Goal: Task Accomplishment & Management: Manage account settings

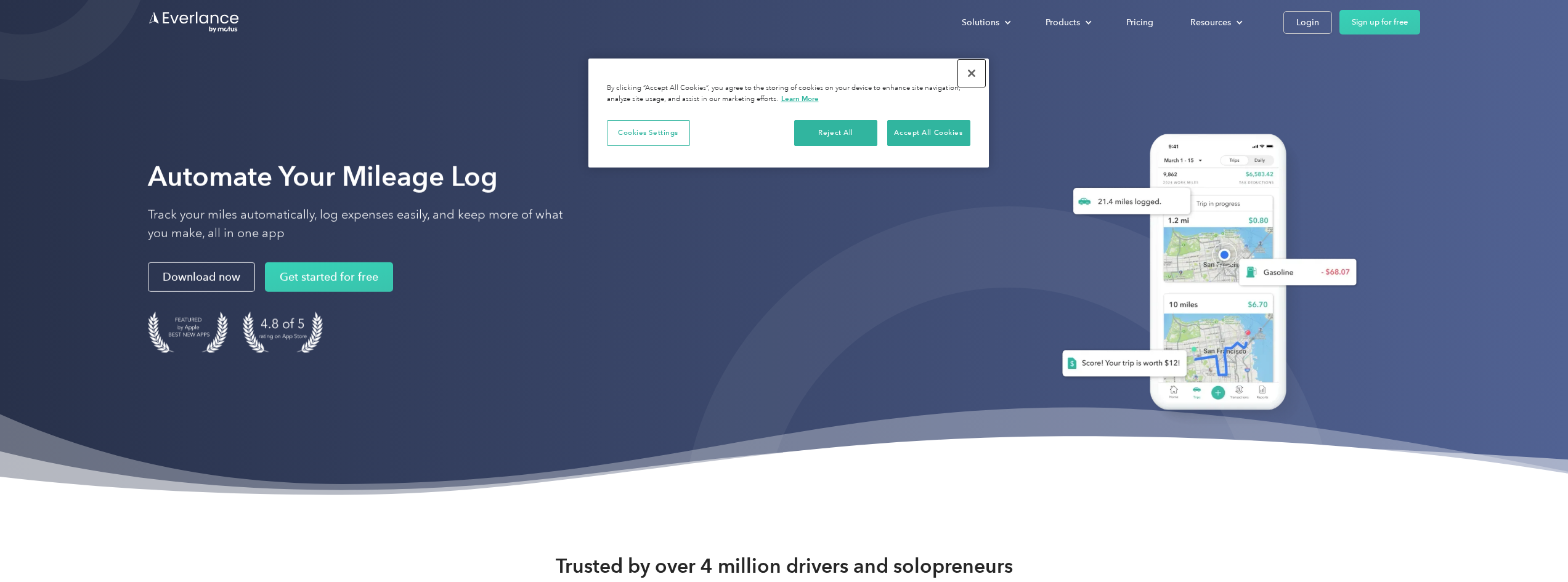
click at [971, 71] on button "Close" at bounding box center [971, 73] width 27 height 27
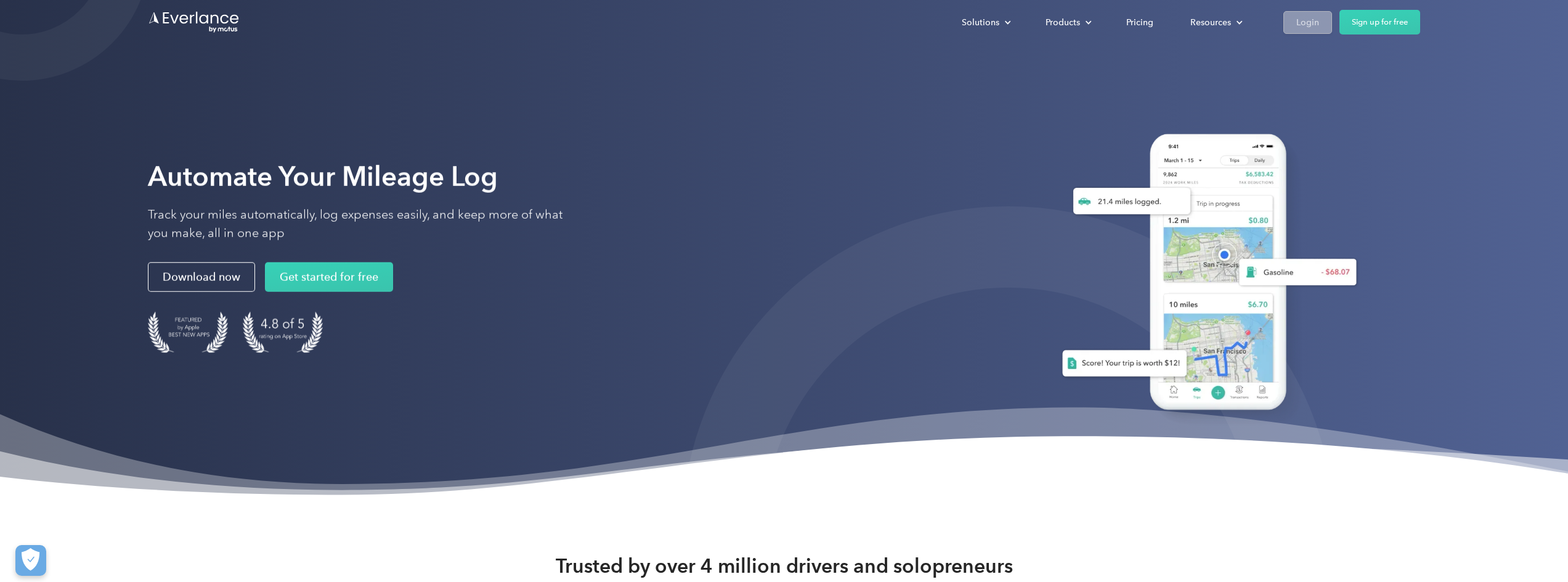
click at [1301, 17] on div "Login" at bounding box center [1307, 22] width 22 height 15
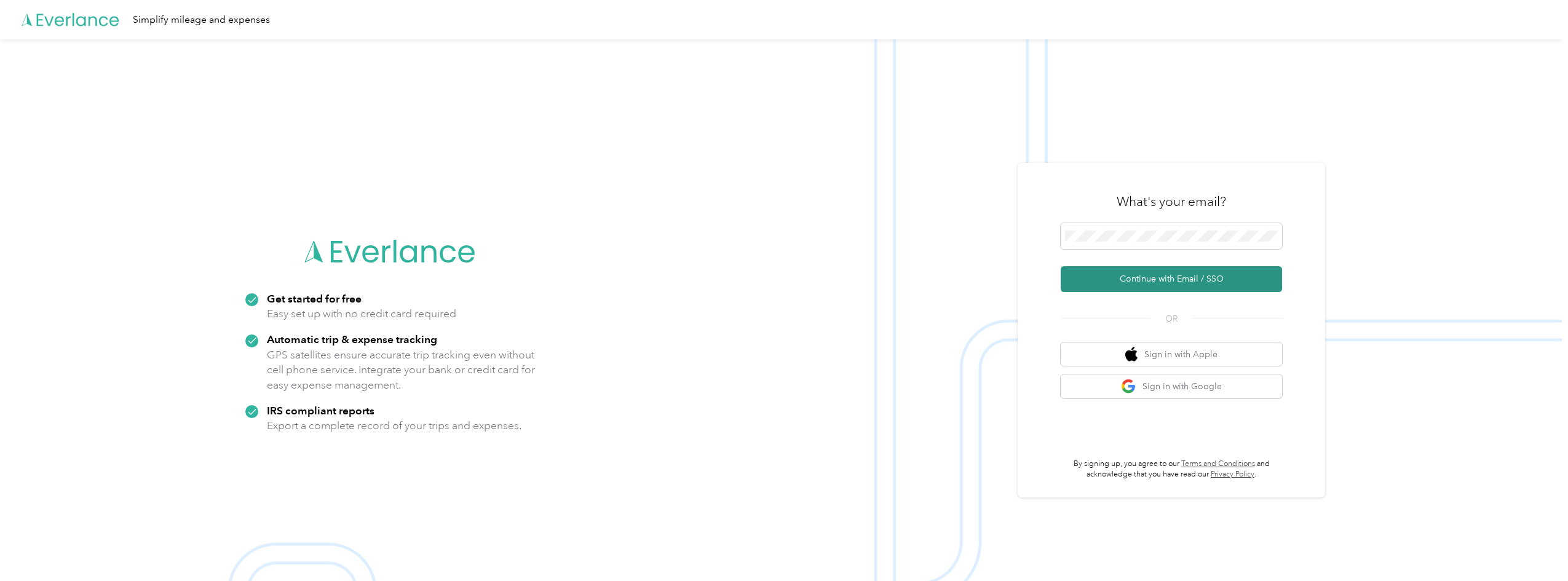
click at [1131, 272] on button "Continue with Email / SSO" at bounding box center [1171, 279] width 221 height 26
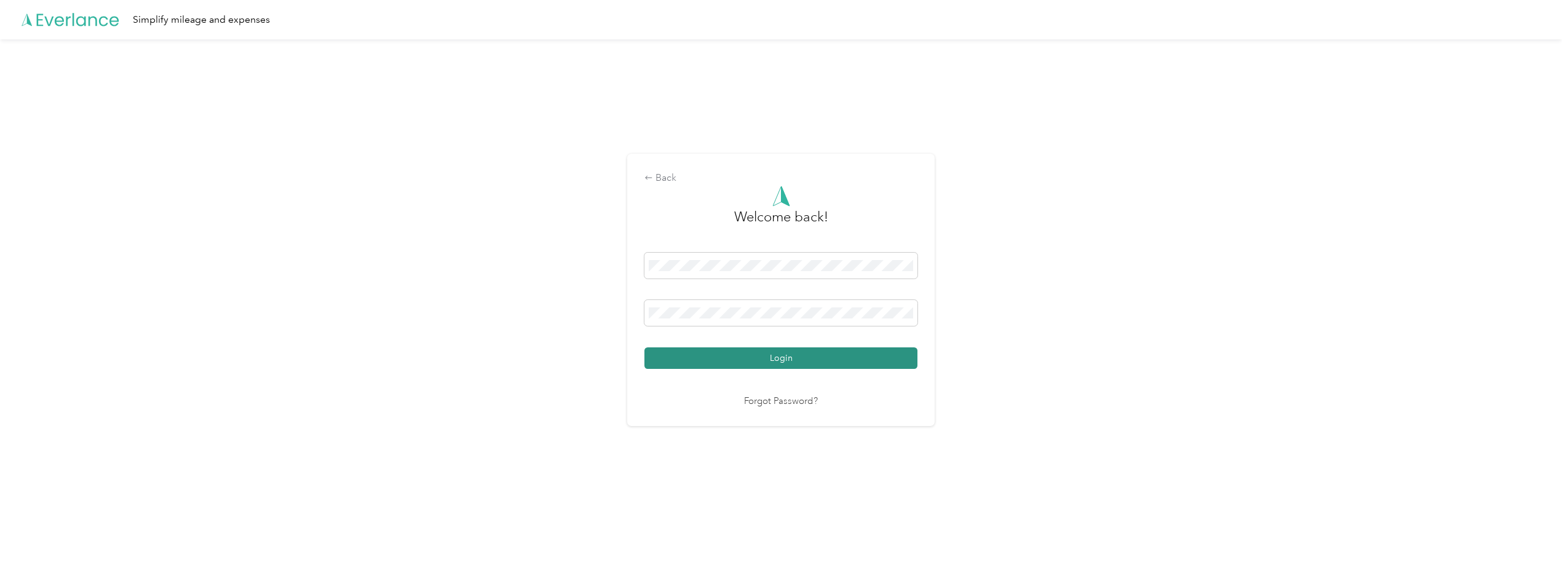
click at [738, 361] on button "Login" at bounding box center [781, 357] width 273 height 22
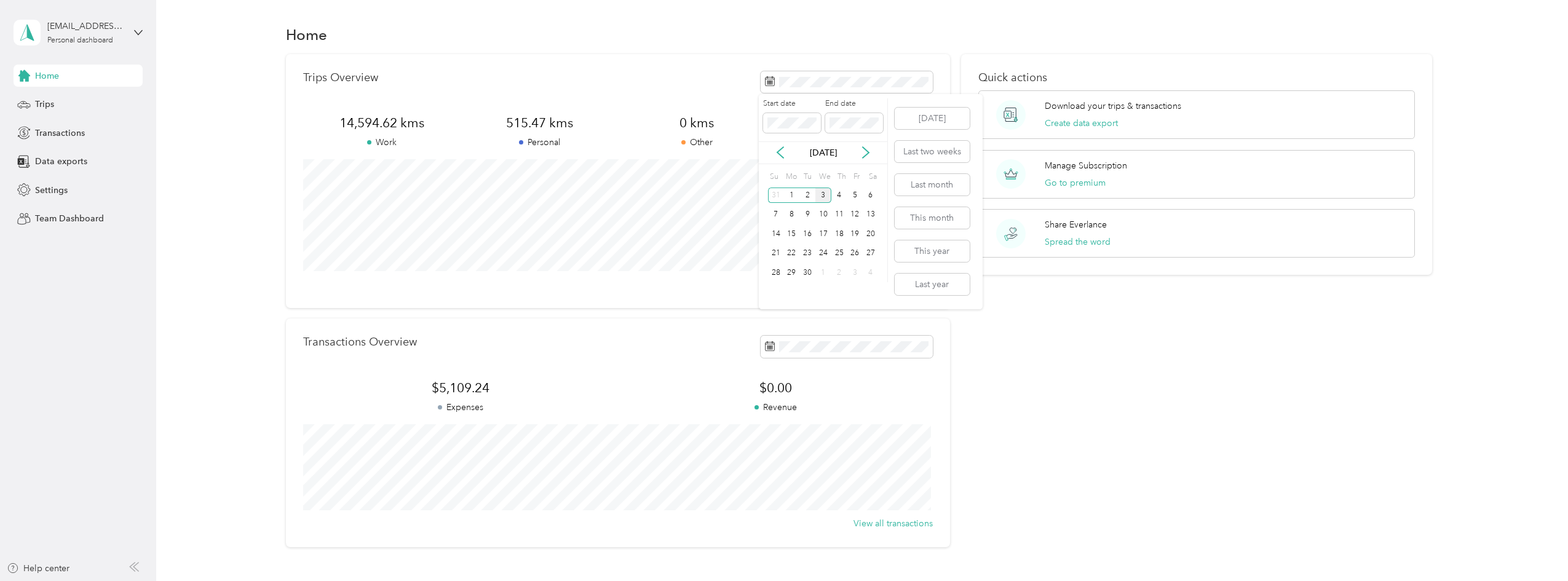
click at [932, 173] on div "[DATE] Last two weeks Last month This month This year Last year" at bounding box center [931, 201] width 78 height 216
click at [921, 186] on button "Last month" at bounding box center [932, 184] width 75 height 22
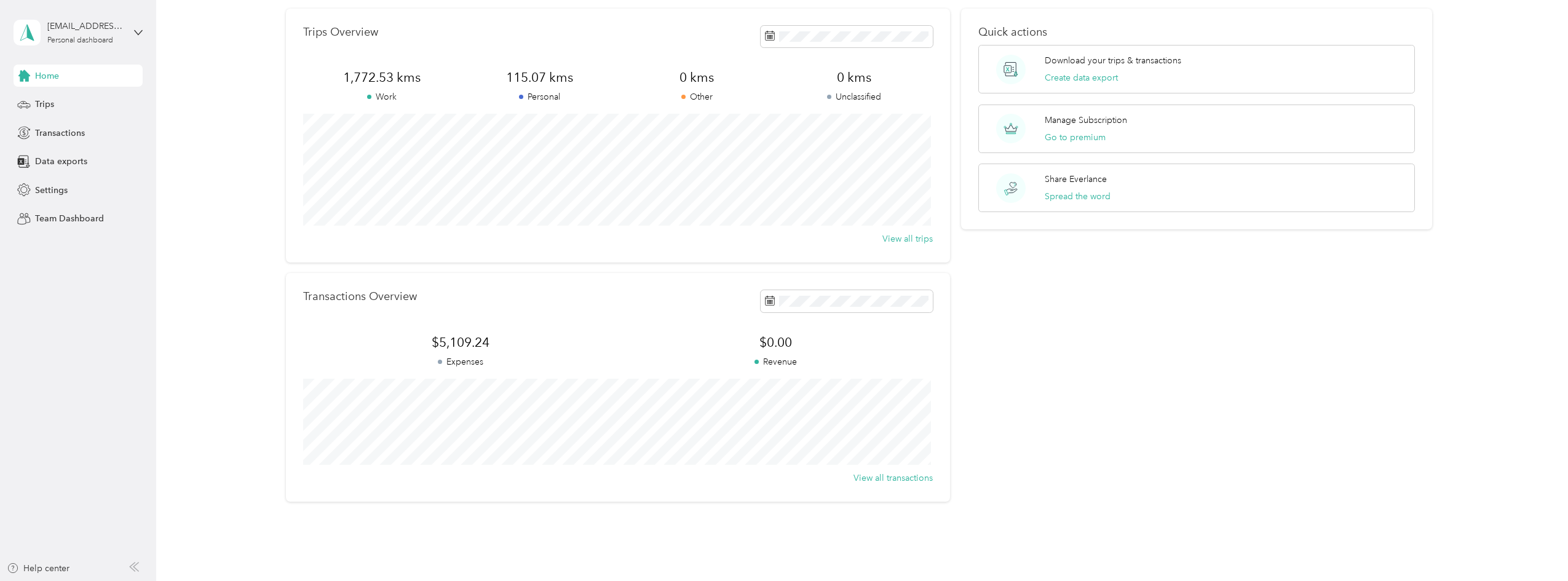
scroll to position [93, 0]
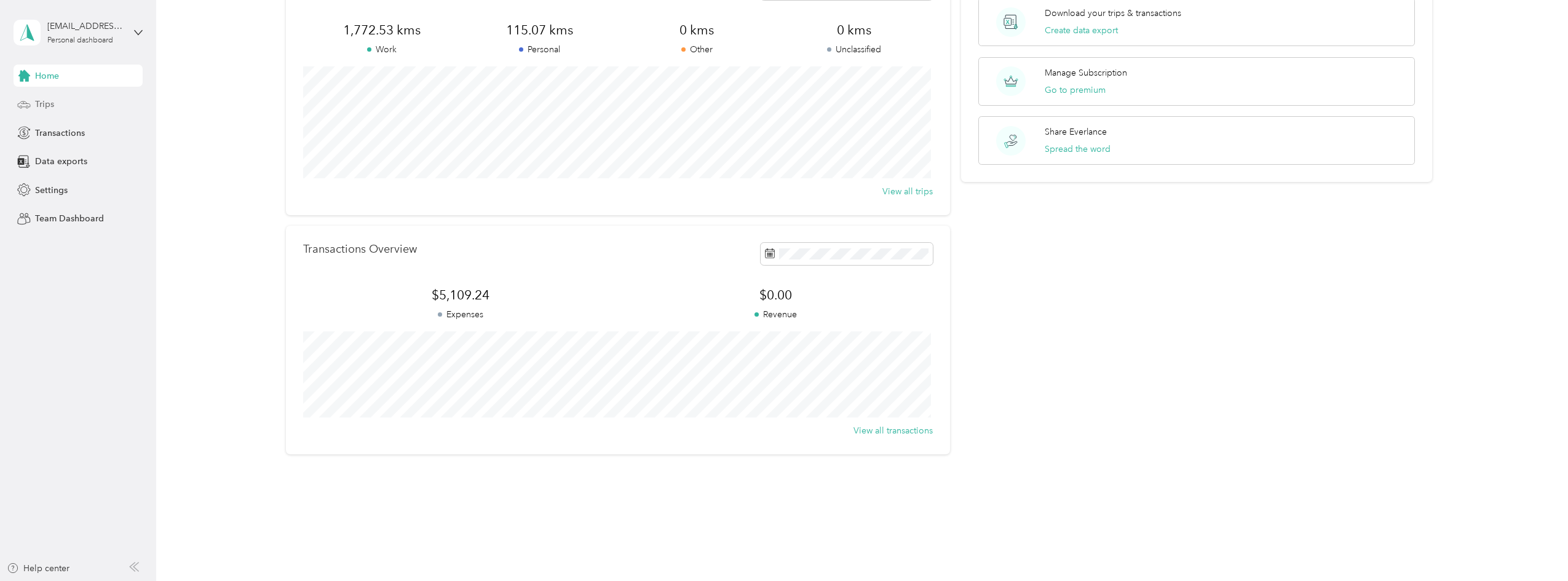
click at [51, 102] on span "Trips" at bounding box center [45, 104] width 19 height 13
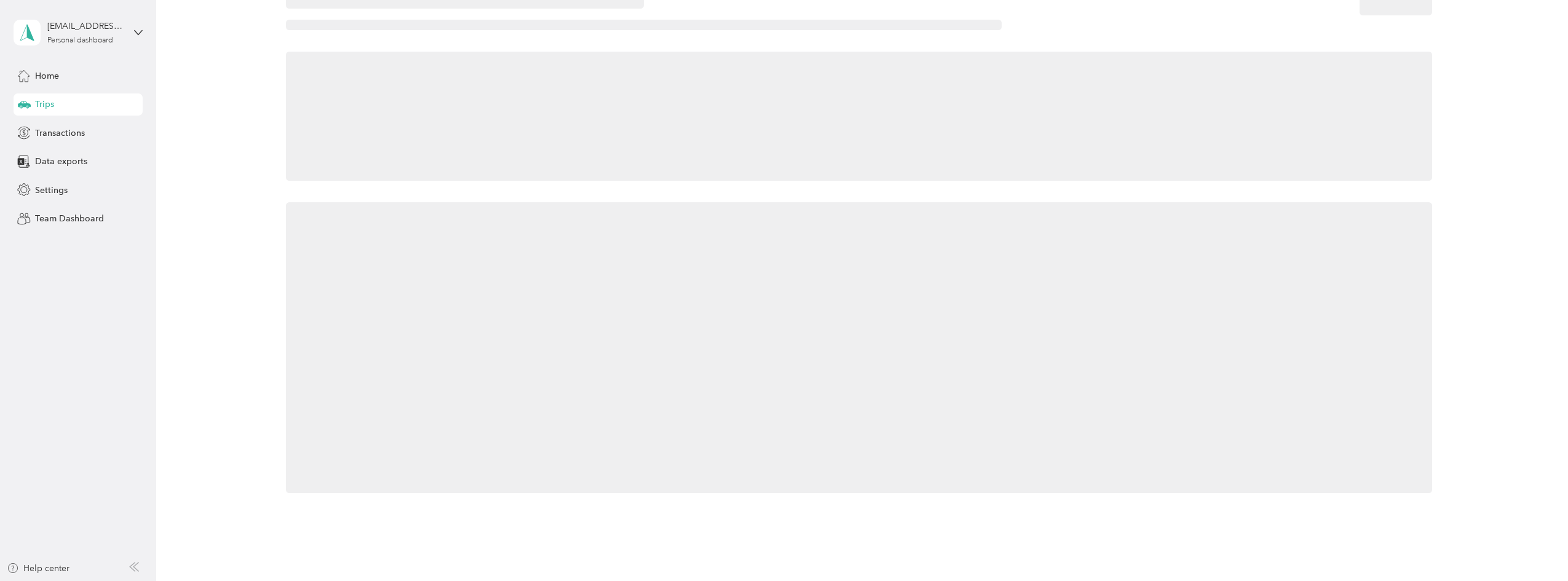
scroll to position [93, 0]
